Goal: Book appointment/travel/reservation

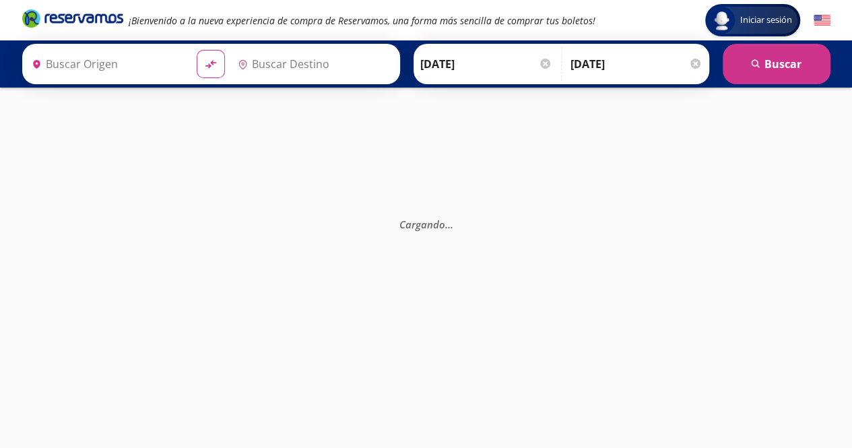
type input "Querétaro, Querétaro"
type input "[GEOGRAPHIC_DATA], [GEOGRAPHIC_DATA]"
type input "Querétaro, Querétaro"
